Goal: Task Accomplishment & Management: Manage account settings

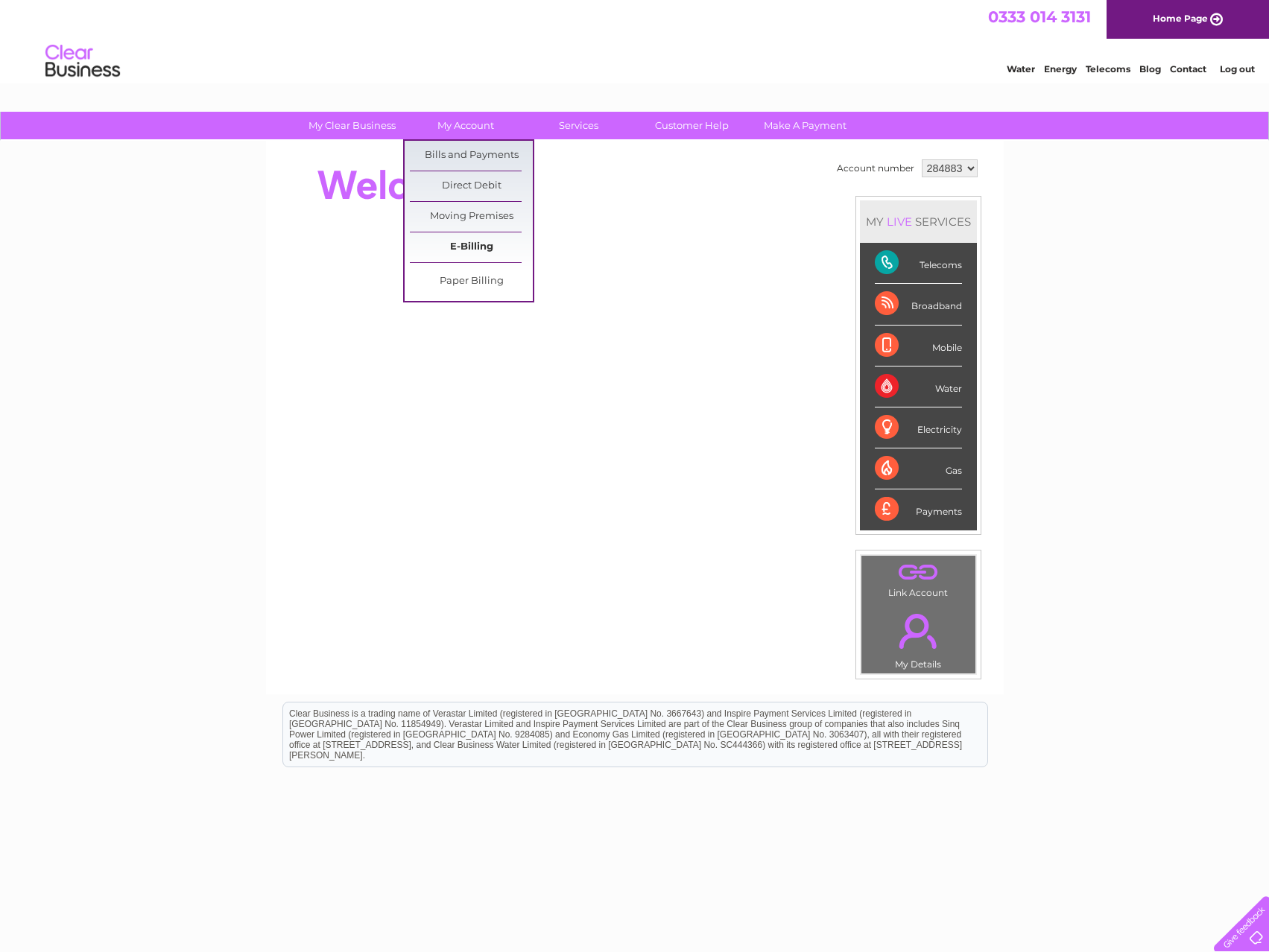
click at [474, 249] on link "E-Billing" at bounding box center [471, 247] width 123 height 30
click at [483, 146] on link "Bills and Payments" at bounding box center [471, 155] width 123 height 30
click at [482, 152] on link "Bills and Payments" at bounding box center [471, 155] width 123 height 30
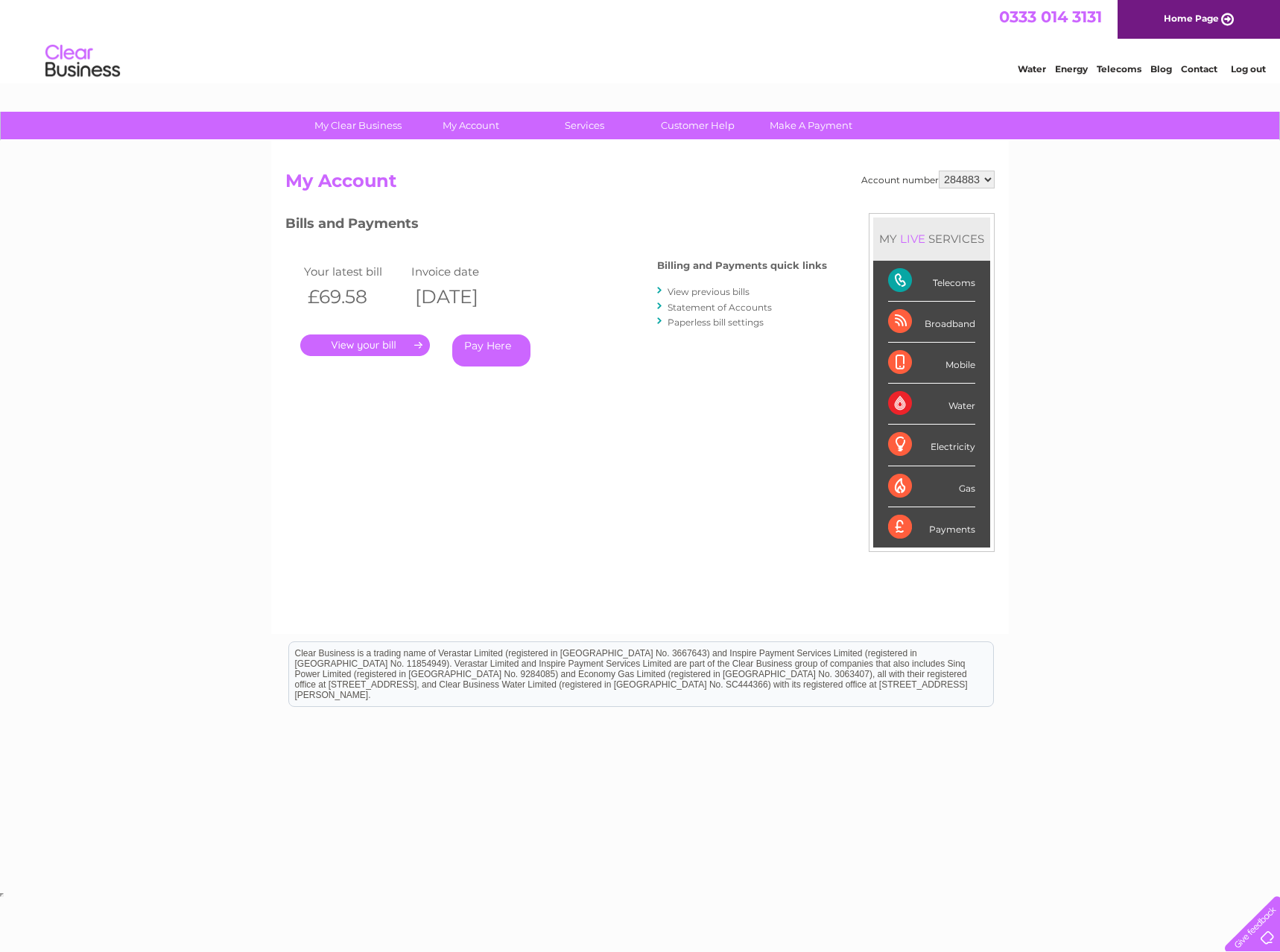
click at [379, 342] on link "." at bounding box center [365, 345] width 129 height 21
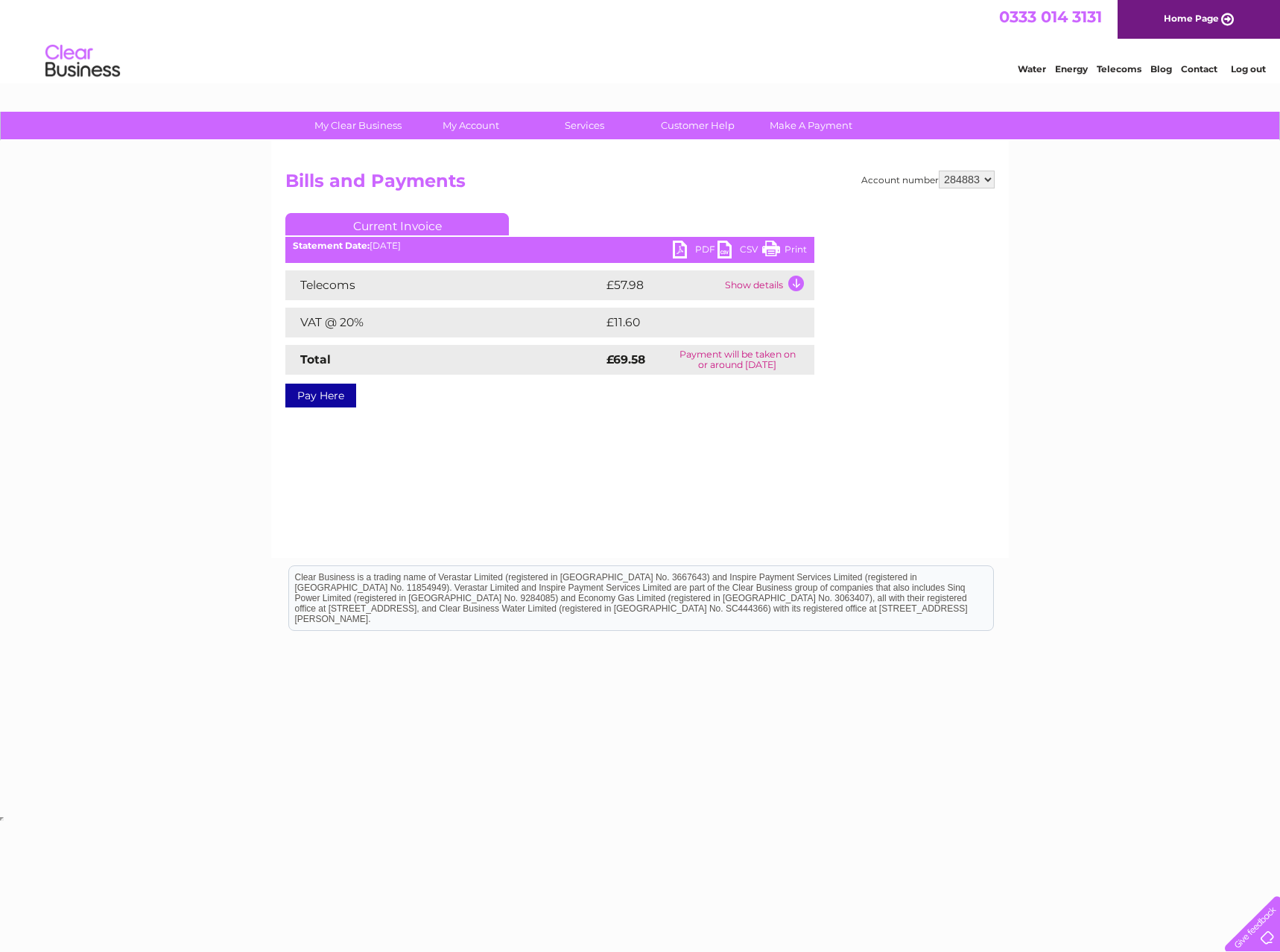
click at [675, 251] on link "PDF" at bounding box center [695, 251] width 45 height 21
click at [1242, 69] on link "Log out" at bounding box center [1247, 68] width 35 height 11
